Goal: Find specific page/section: Find specific page/section

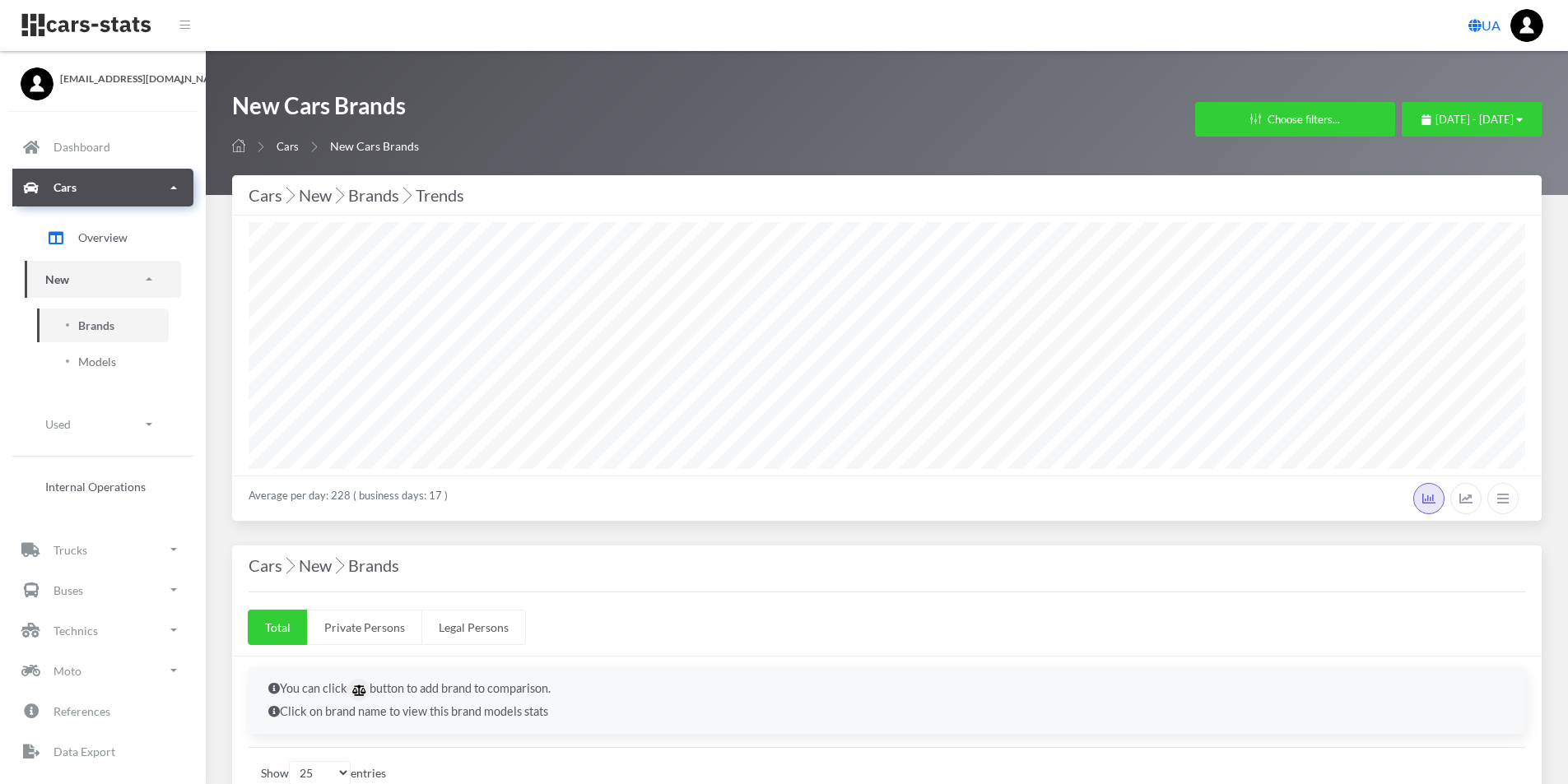
select select "25"
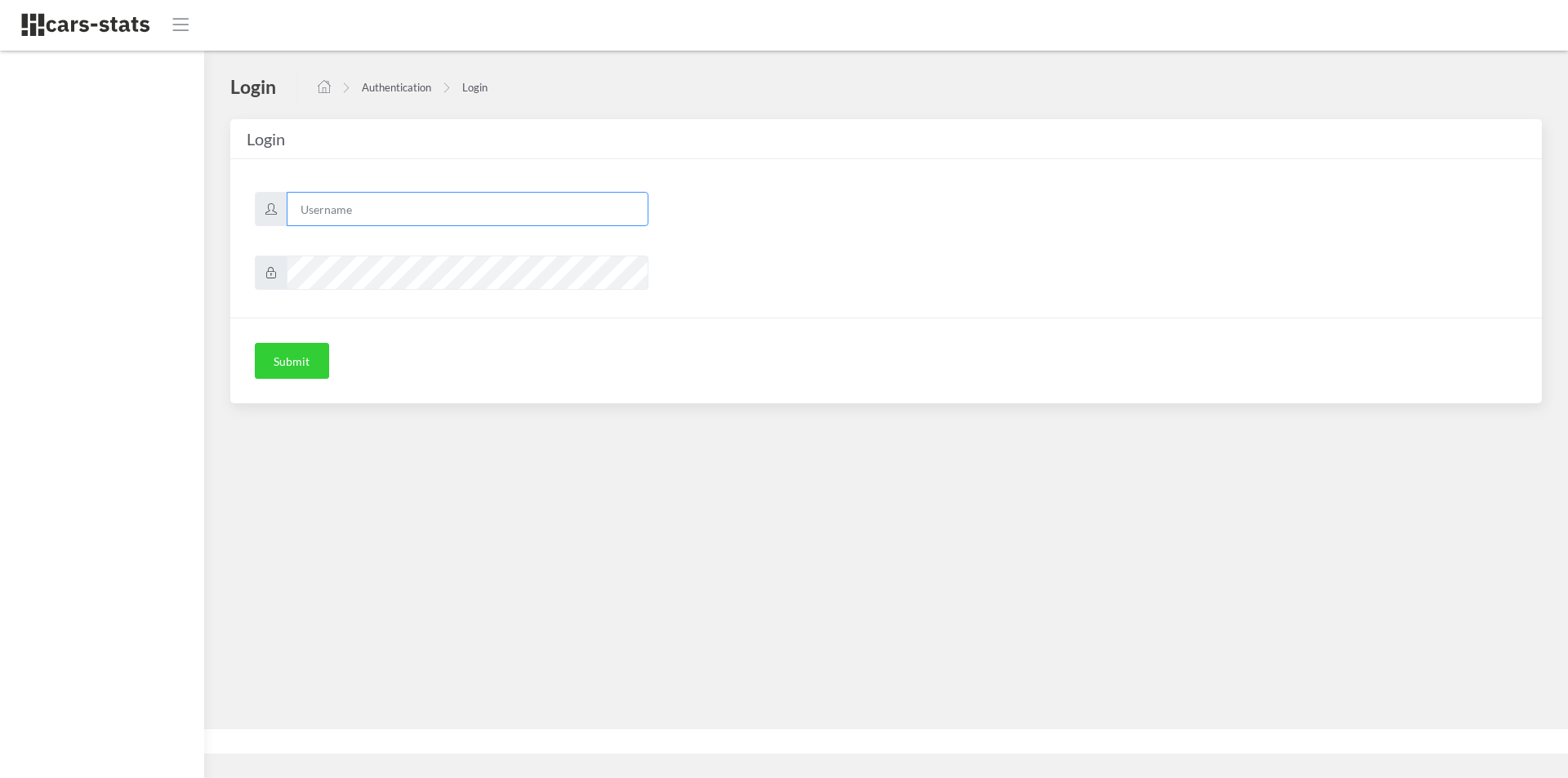
type input "mazda"
click at [281, 365] on button "Submit" at bounding box center [292, 361] width 75 height 36
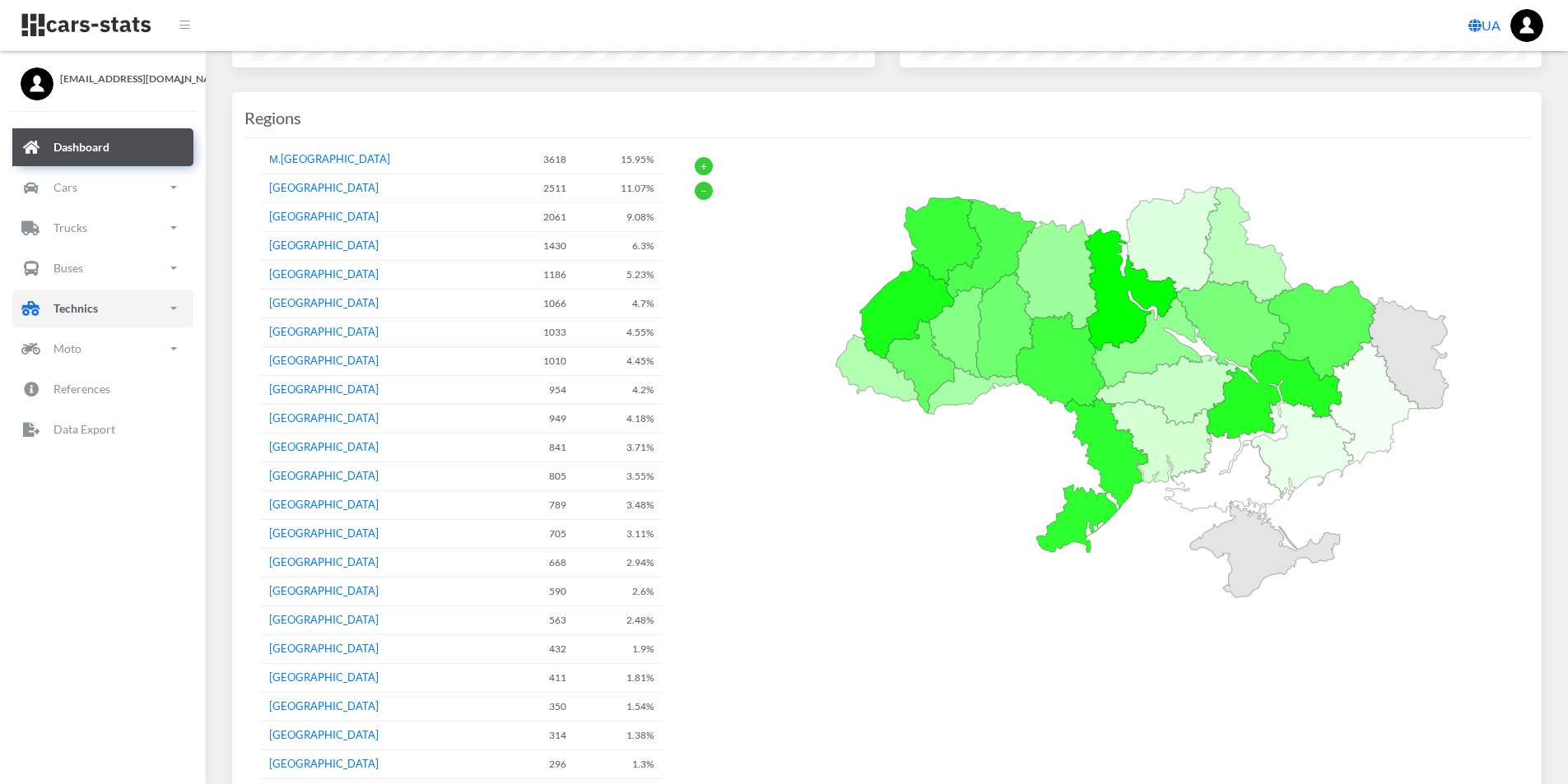
scroll to position [1328, 0]
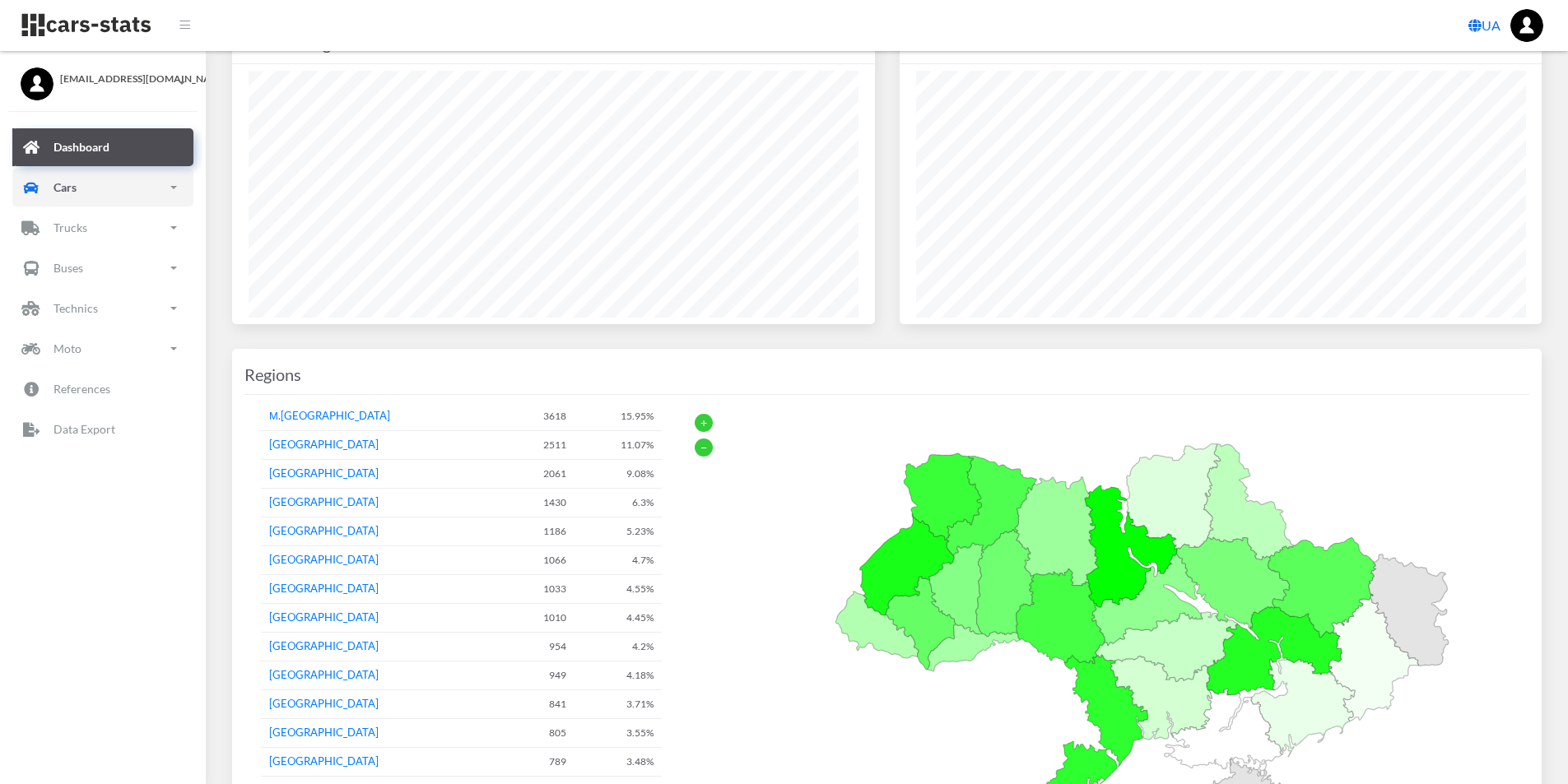
click at [59, 186] on p "Cars" at bounding box center [65, 187] width 23 height 21
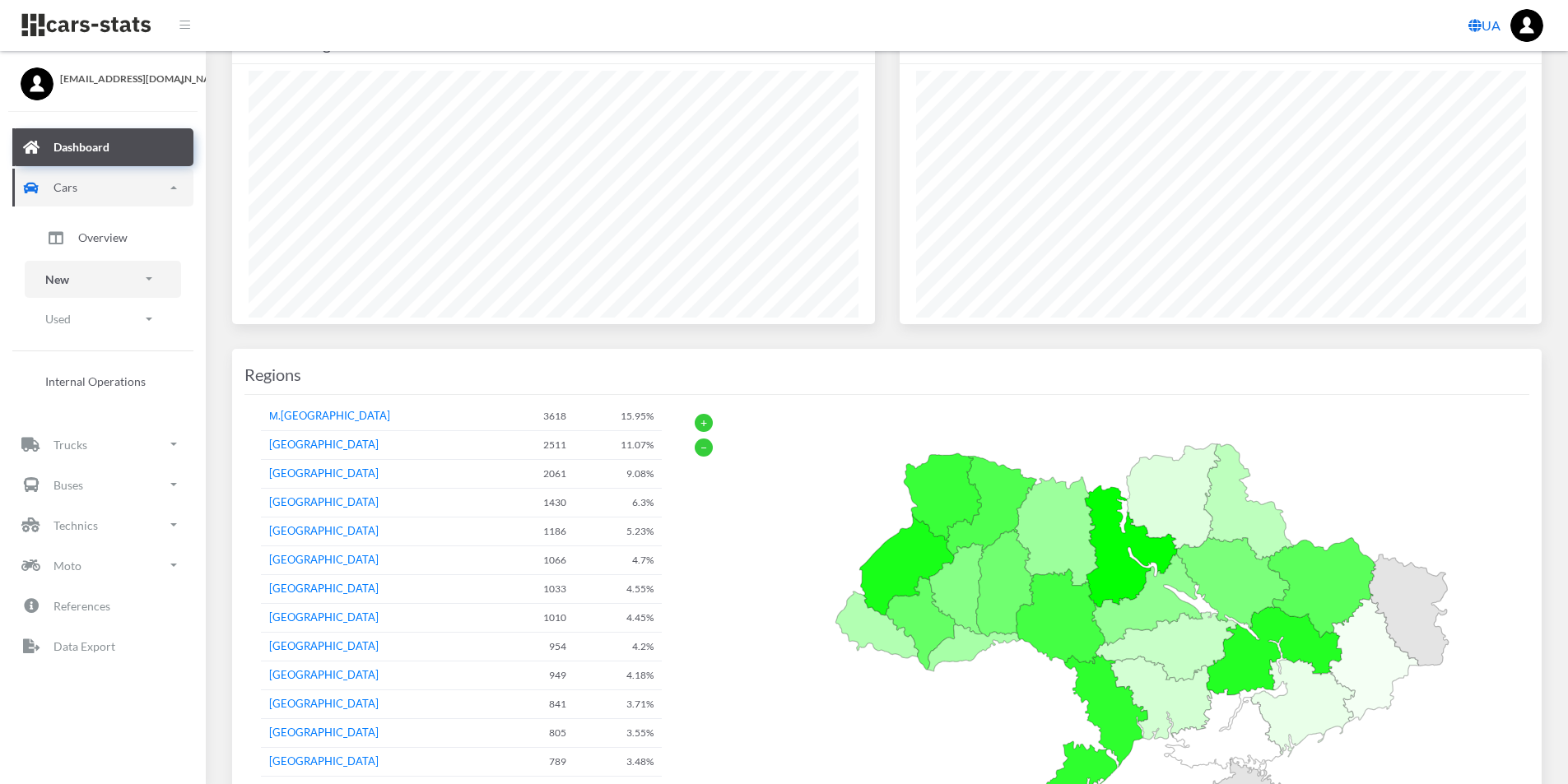
click at [116, 286] on link "New" at bounding box center [103, 279] width 156 height 37
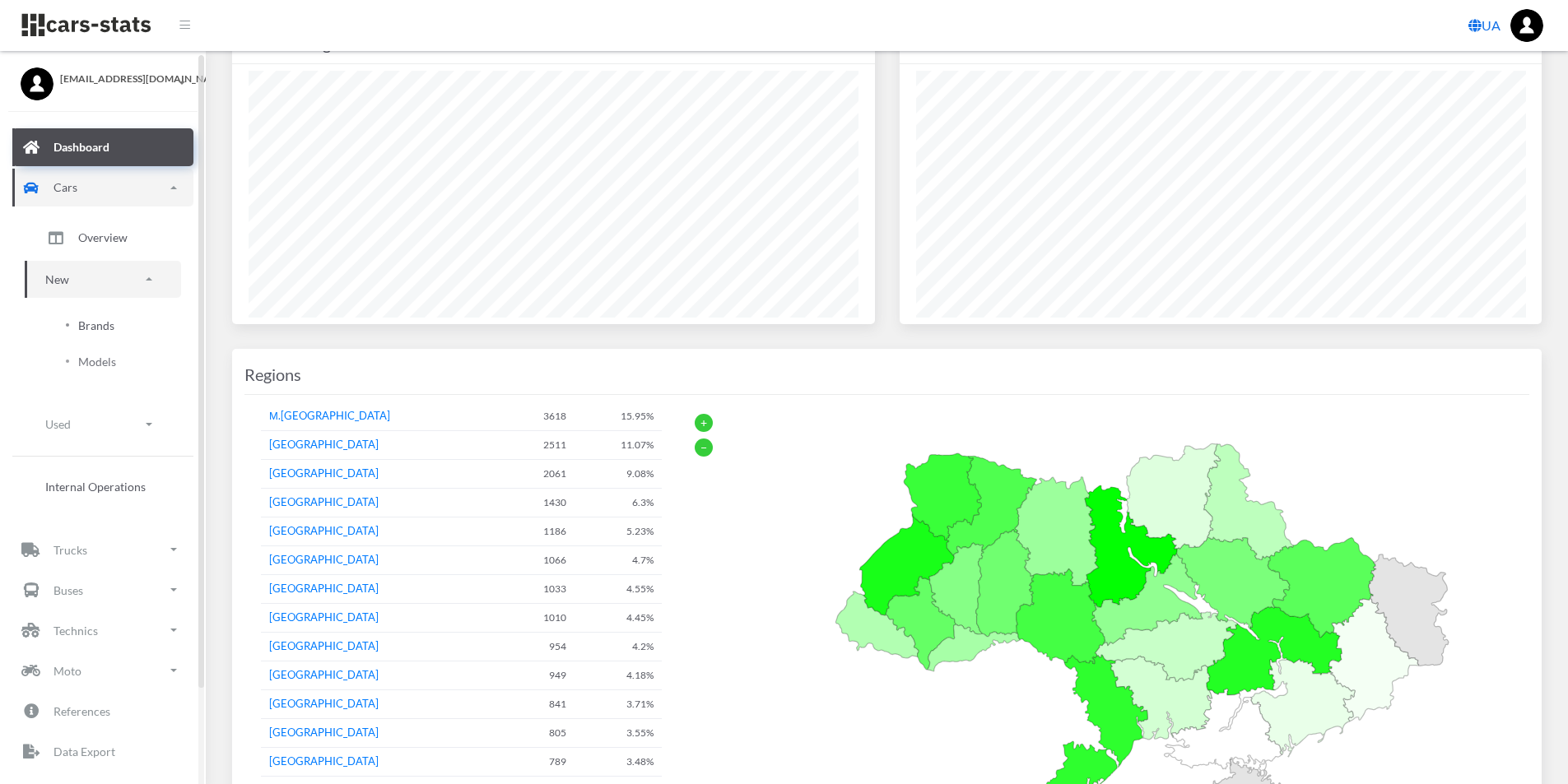
click at [109, 327] on span "Brands" at bounding box center [96, 325] width 36 height 17
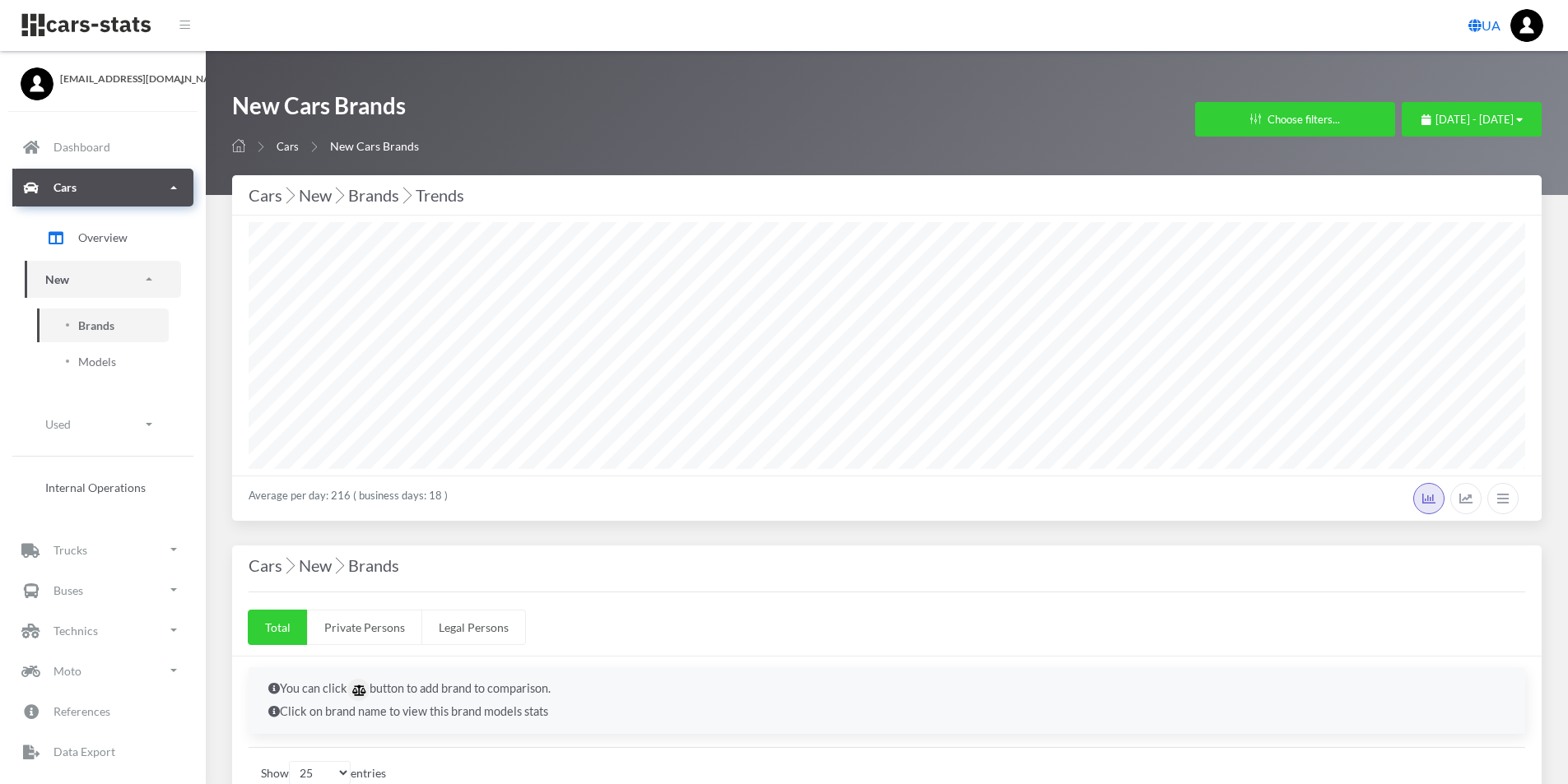
select select "25"
